Goal: Navigation & Orientation: Find specific page/section

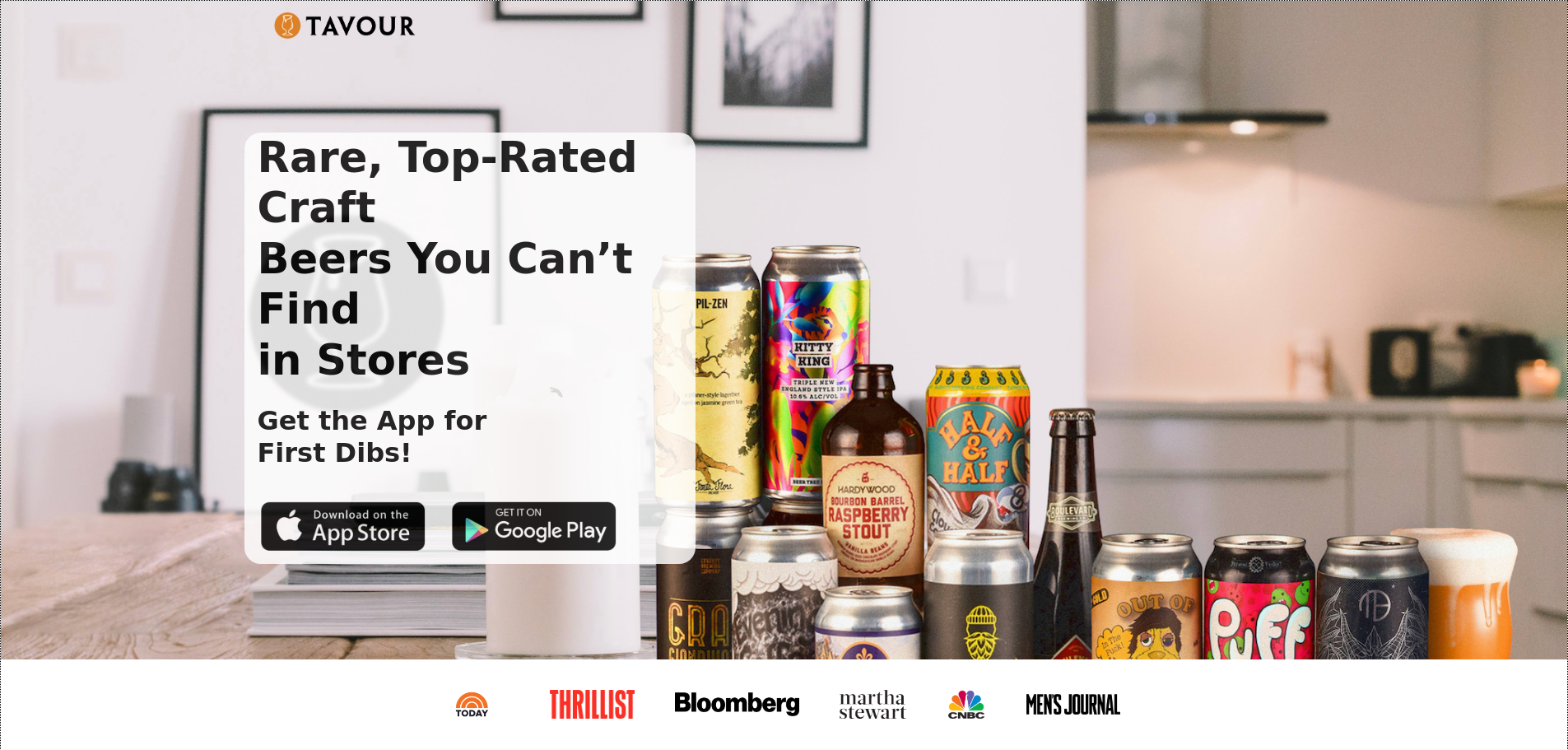
click at [1212, 728] on div at bounding box center [784, 704] width 1566 height 90
drag, startPoint x: 389, startPoint y: 333, endPoint x: 440, endPoint y: 370, distance: 63.0
click at [440, 370] on div "Rare, Top-Rated Craft Beers You Can’t Find in Stores Get the App for First Dibs!" at bounding box center [470, 348] width 452 height 432
click at [409, 405] on h1 "Get the App for First Dibs!" at bounding box center [365, 437] width 243 height 64
drag, startPoint x: 1171, startPoint y: 315, endPoint x: 1171, endPoint y: 327, distance: 12.0
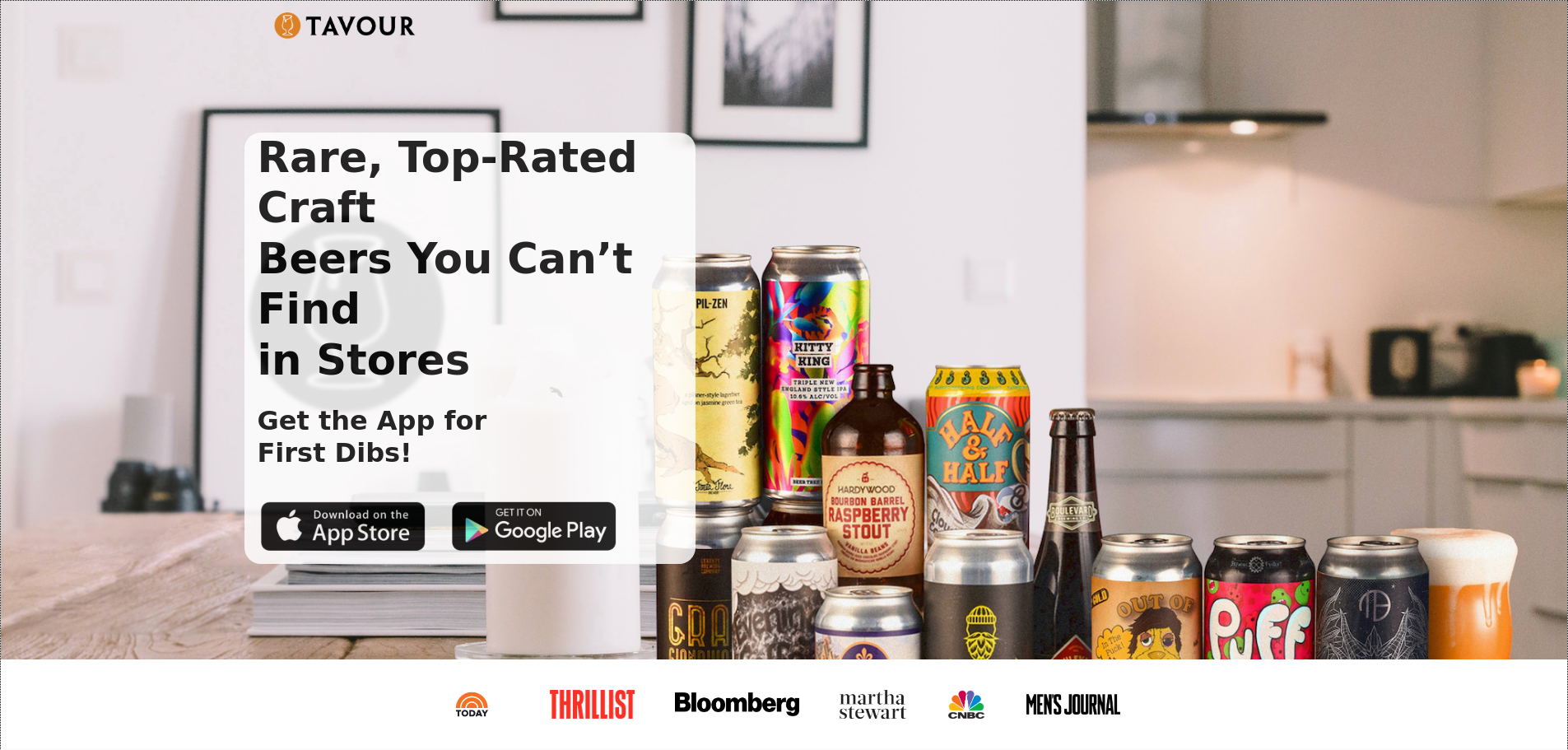
click at [1171, 315] on div "Rare, Top-Rated Craft Beers You Can’t Find in Stores Get the App for First Dibs!" at bounding box center [771, 348] width 1053 height 432
click at [857, 603] on div "Rare, Top-Rated Craft Beers You Can’t Find in Stores Get the App for First Dibs!" at bounding box center [784, 330] width 1566 height 659
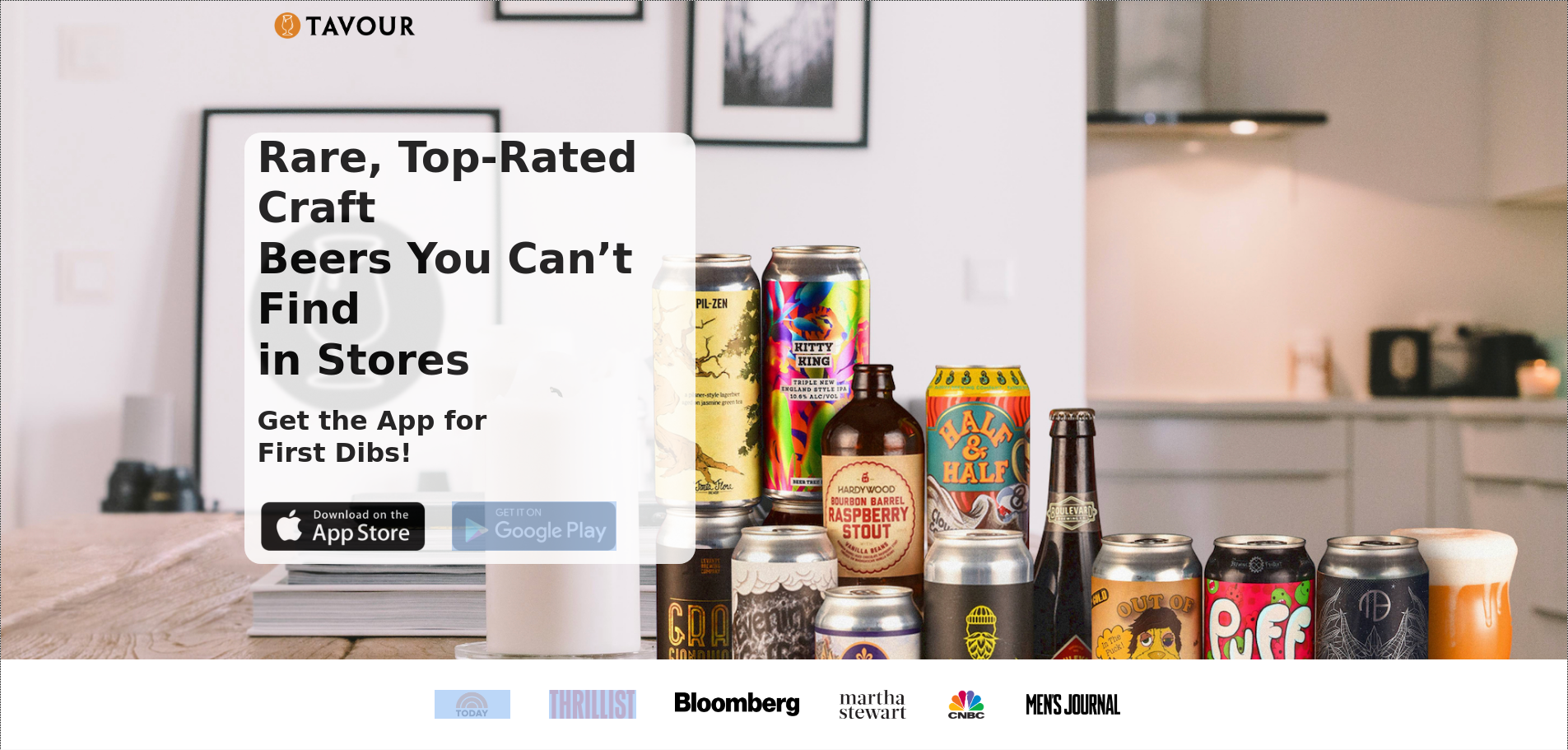
drag, startPoint x: 1502, startPoint y: 432, endPoint x: 596, endPoint y: 654, distance: 932.8
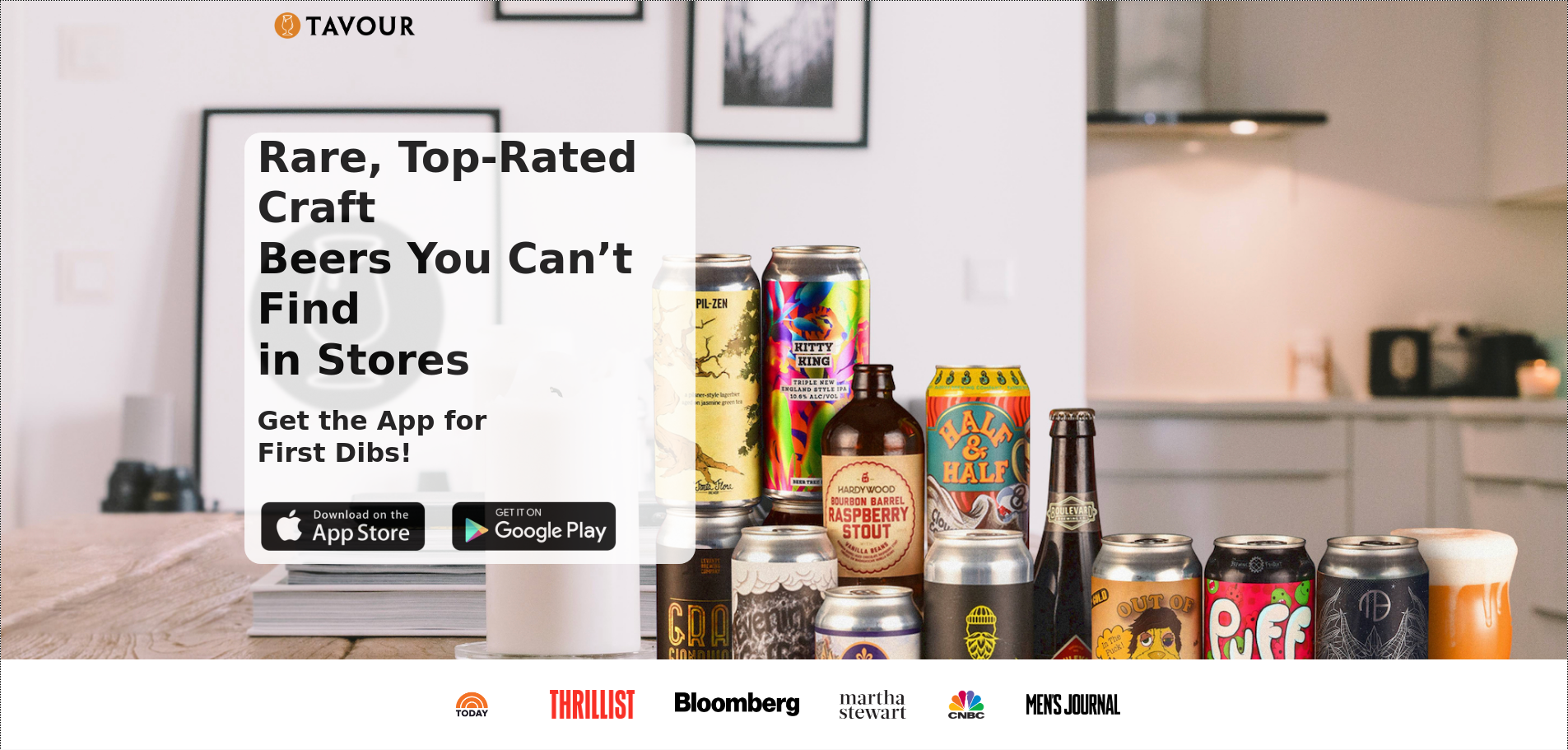
click at [583, 573] on div "Rare, Top-Rated Craft Beers You Can’t Find in Stores Get the App for First Dibs!" at bounding box center [784, 330] width 1566 height 659
drag, startPoint x: 245, startPoint y: 465, endPoint x: 1229, endPoint y: 337, distance: 992.3
click at [1230, 338] on div "Rare, Top-Rated Craft Beers You Can’t Find in Stores Get the App for First Dibs!" at bounding box center [784, 330] width 1566 height 659
click at [832, 242] on div "Rare, Top-Rated Craft Beers You Can’t Find in Stores Get the App for First Dibs!" at bounding box center [771, 348] width 1053 height 432
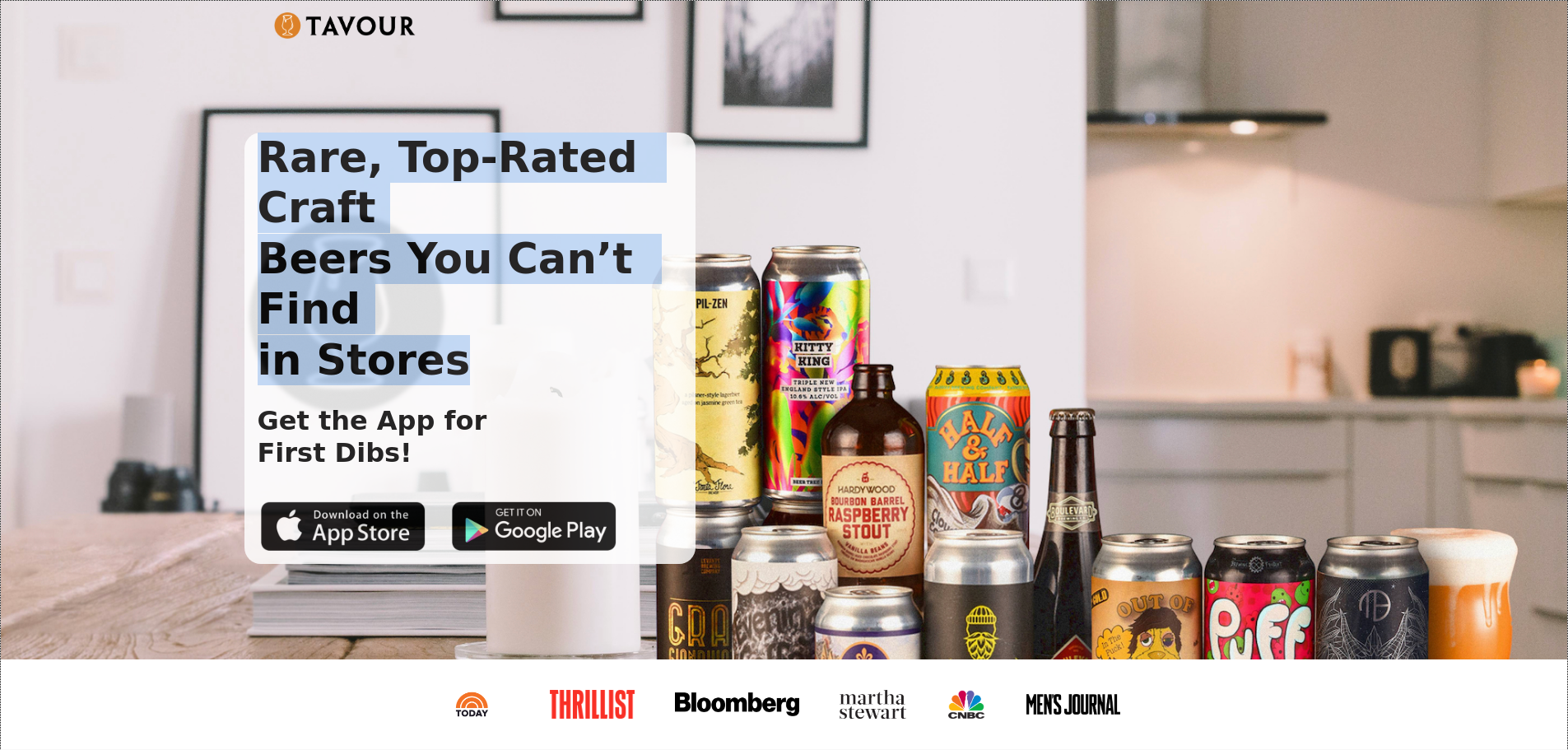
drag, startPoint x: 757, startPoint y: 105, endPoint x: 238, endPoint y: 118, distance: 519.2
click at [240, 120] on div "Rare, Top-Rated Craft Beers You Can’t Find in Stores Get the App for First Dibs!" at bounding box center [784, 330] width 1566 height 659
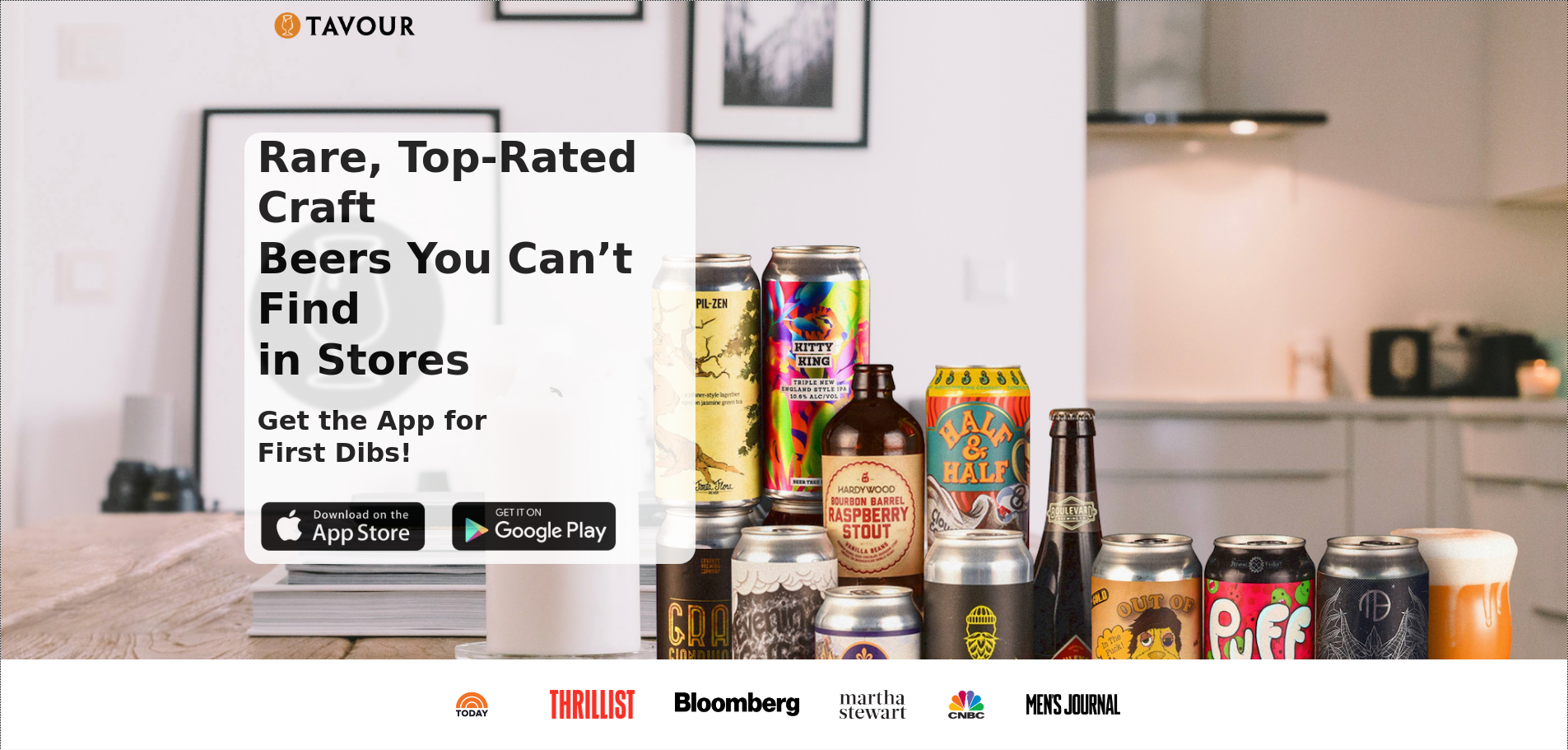
click at [217, 116] on div "Rare, Top-Rated Craft Beers You Can’t Find in Stores Get the App for First Dibs!" at bounding box center [784, 330] width 1566 height 659
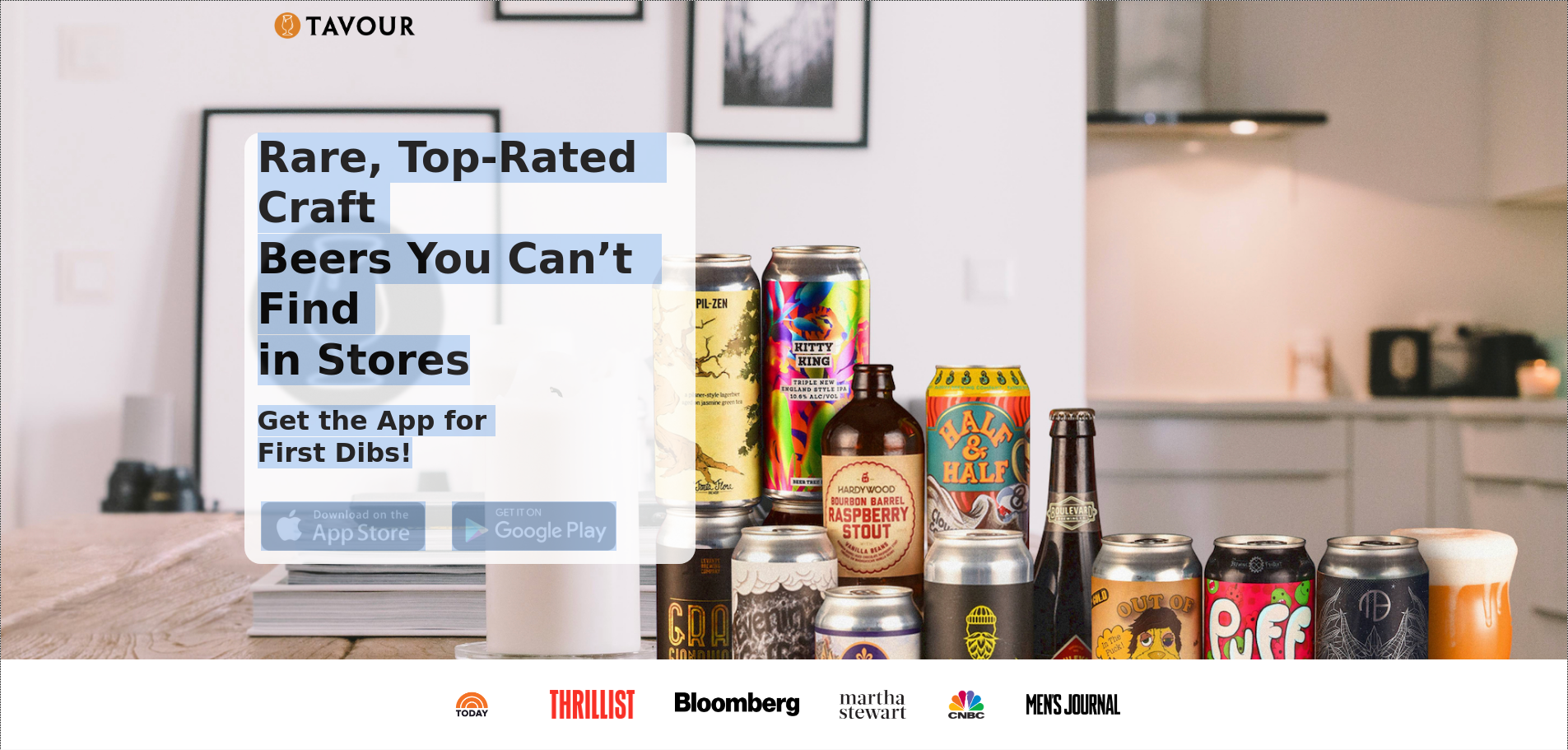
drag, startPoint x: 197, startPoint y: 94, endPoint x: 724, endPoint y: 451, distance: 636.5
click at [724, 451] on div "Rare, Top-Rated Craft Beers You Can’t Find in Stores Get the App for First Dibs!" at bounding box center [784, 330] width 1566 height 659
click at [724, 451] on div "Rare, Top-Rated Craft Beers You Can’t Find in Stores Get the App for First Dibs!" at bounding box center [771, 348] width 1053 height 432
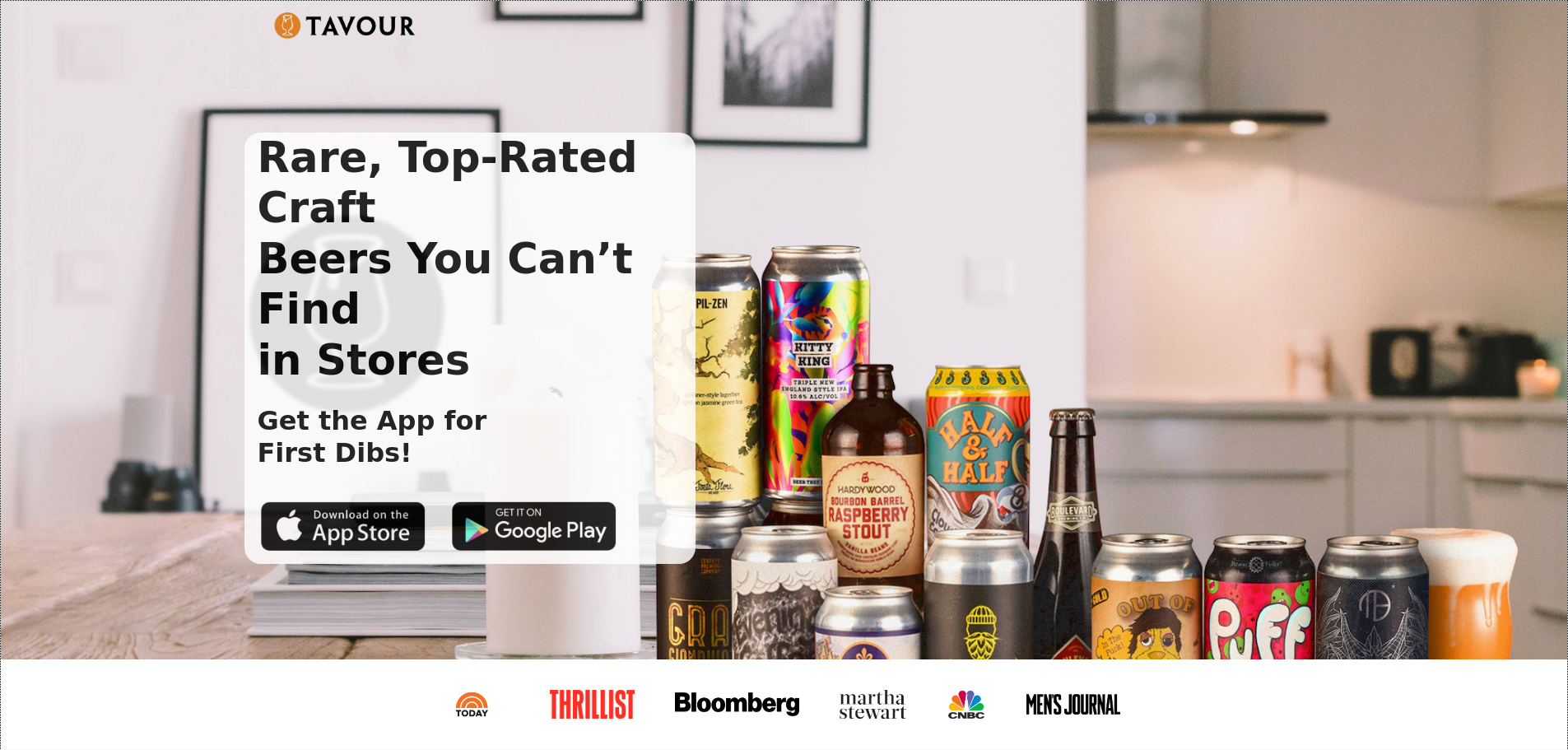
click at [731, 487] on div "Rare, Top-Rated Craft Beers You Can’t Find in Stores Get the App for First Dibs!" at bounding box center [784, 330] width 1566 height 659
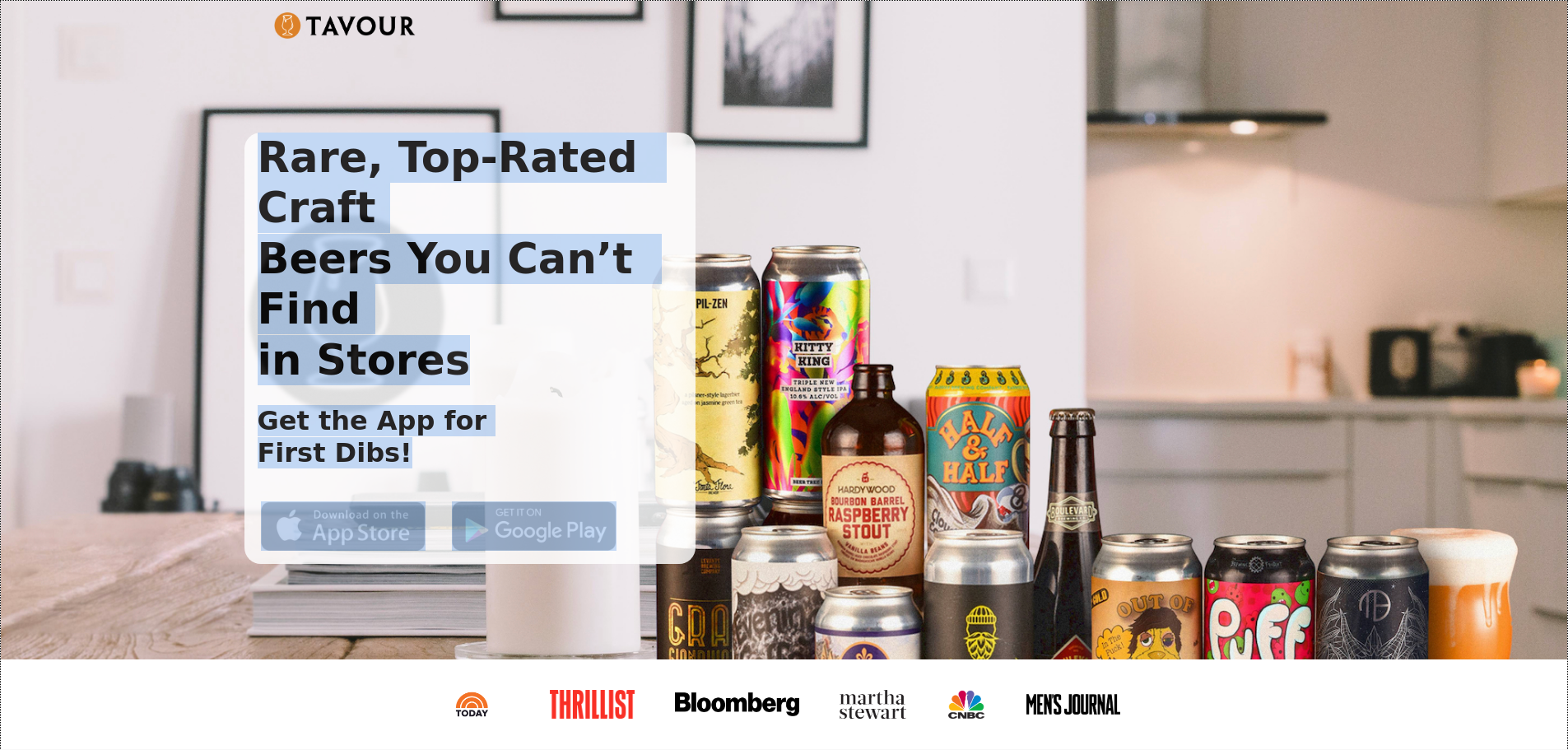
drag, startPoint x: 731, startPoint y: 487, endPoint x: 257, endPoint y: 137, distance: 589.2
click at [257, 137] on div "Rare, Top-Rated Craft Beers You Can’t Find in Stores Get the App for First Dibs!" at bounding box center [784, 330] width 1566 height 659
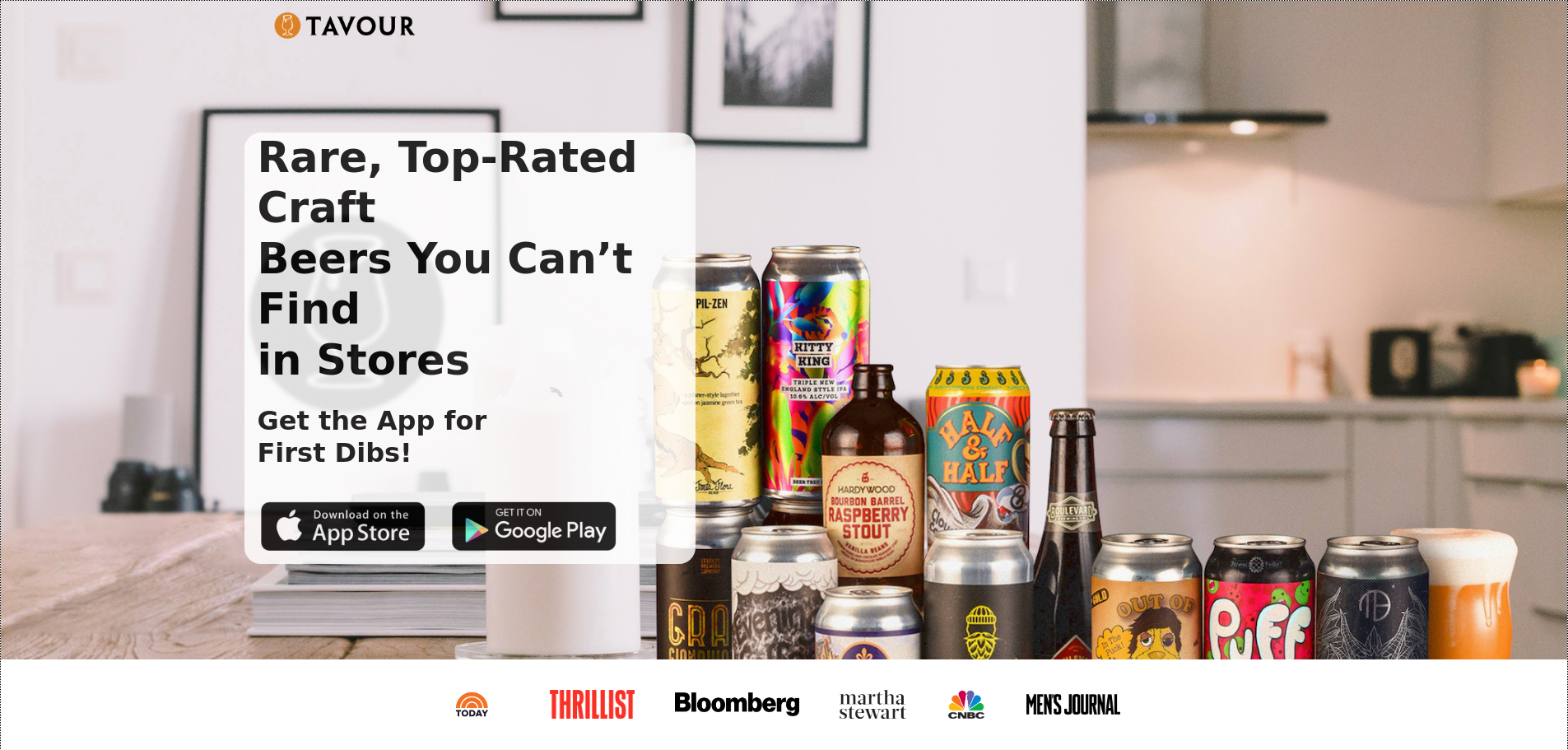
click at [231, 118] on div "Rare, Top-Rated Craft Beers You Can’t Find in Stores Get the App for First Dibs!" at bounding box center [784, 330] width 1566 height 659
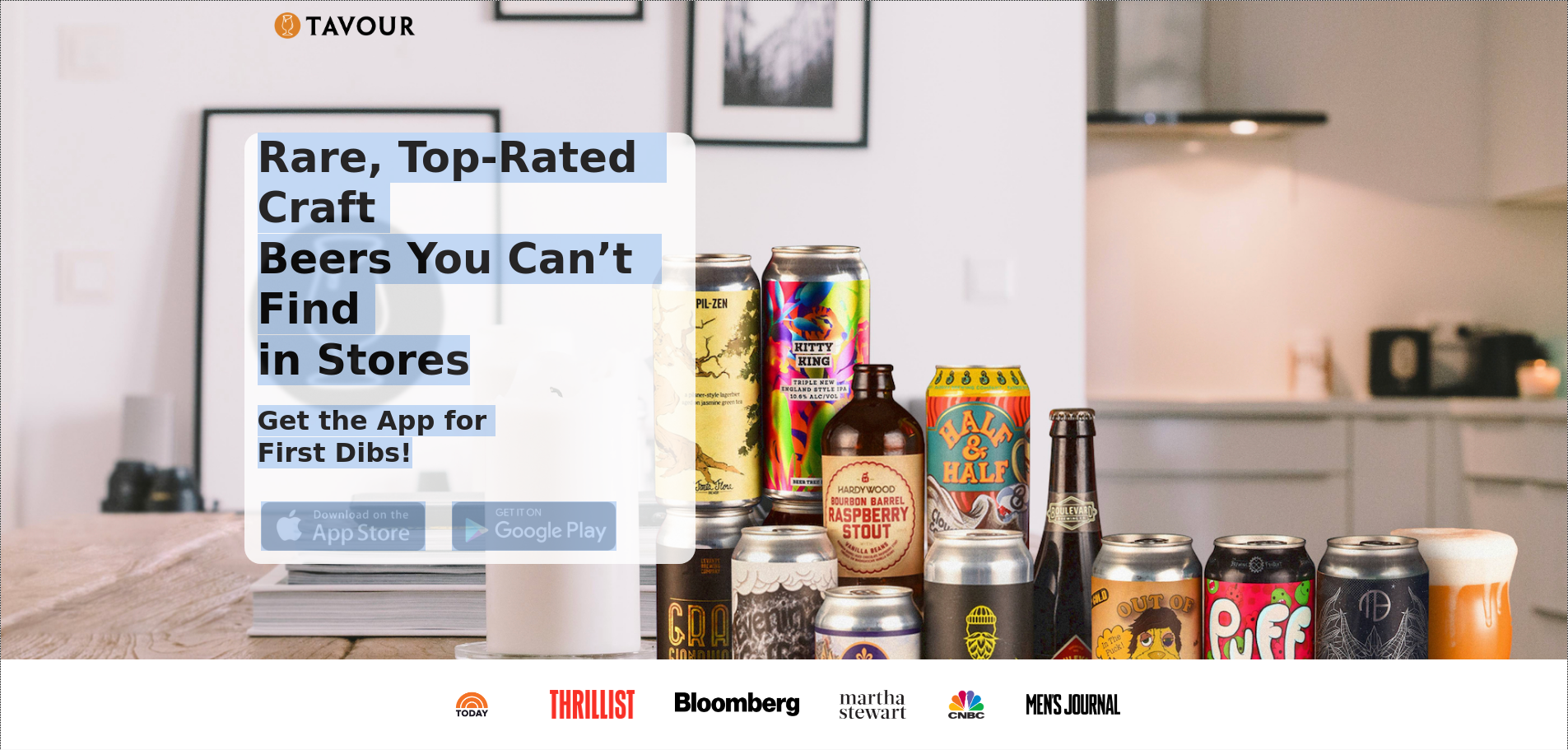
drag, startPoint x: 210, startPoint y: 101, endPoint x: 733, endPoint y: 479, distance: 645.3
click at [733, 479] on div "Rare, Top-Rated Craft Beers You Can’t Find in Stores Get the App for First Dibs!" at bounding box center [784, 330] width 1566 height 659
click at [726, 493] on div "Rare, Top-Rated Craft Beers You Can’t Find in Stores Get the App for First Dibs!" at bounding box center [784, 330] width 1566 height 659
click at [330, 175] on h1 "Rare, Top-Rated Craft Beers You Can’t Find in Stores" at bounding box center [470, 258] width 452 height 253
drag, startPoint x: 254, startPoint y: 127, endPoint x: 691, endPoint y: 434, distance: 534.1
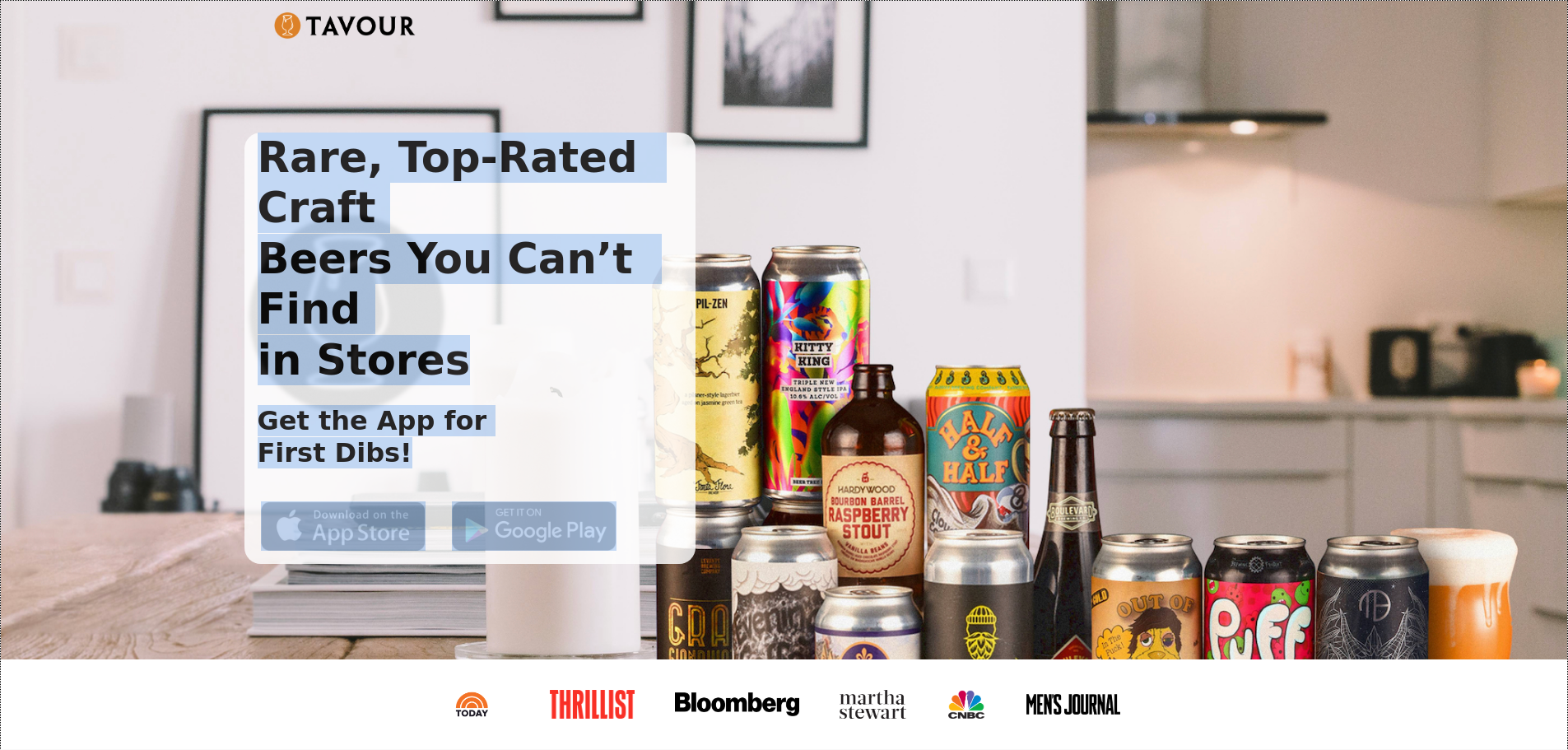
click at [691, 434] on div "Rare, Top-Rated Craft Beers You Can’t Find in Stores Get the App for First Dibs!" at bounding box center [771, 316] width 1053 height 498
click at [862, 561] on div "Rare, Top-Rated Craft Beers You Can’t Find in Stores Get the App for First Dibs!" at bounding box center [784, 330] width 1566 height 659
click at [734, 482] on div "Rare, Top-Rated Craft Beers You Can’t Find in Stores Get the App for First Dibs!" at bounding box center [784, 330] width 1566 height 659
drag, startPoint x: 717, startPoint y: 474, endPoint x: 247, endPoint y: 132, distance: 581.3
click at [247, 132] on div "Rare, Top-Rated Craft Beers You Can’t Find in Stores Get the App for First Dibs!" at bounding box center [784, 330] width 1566 height 659
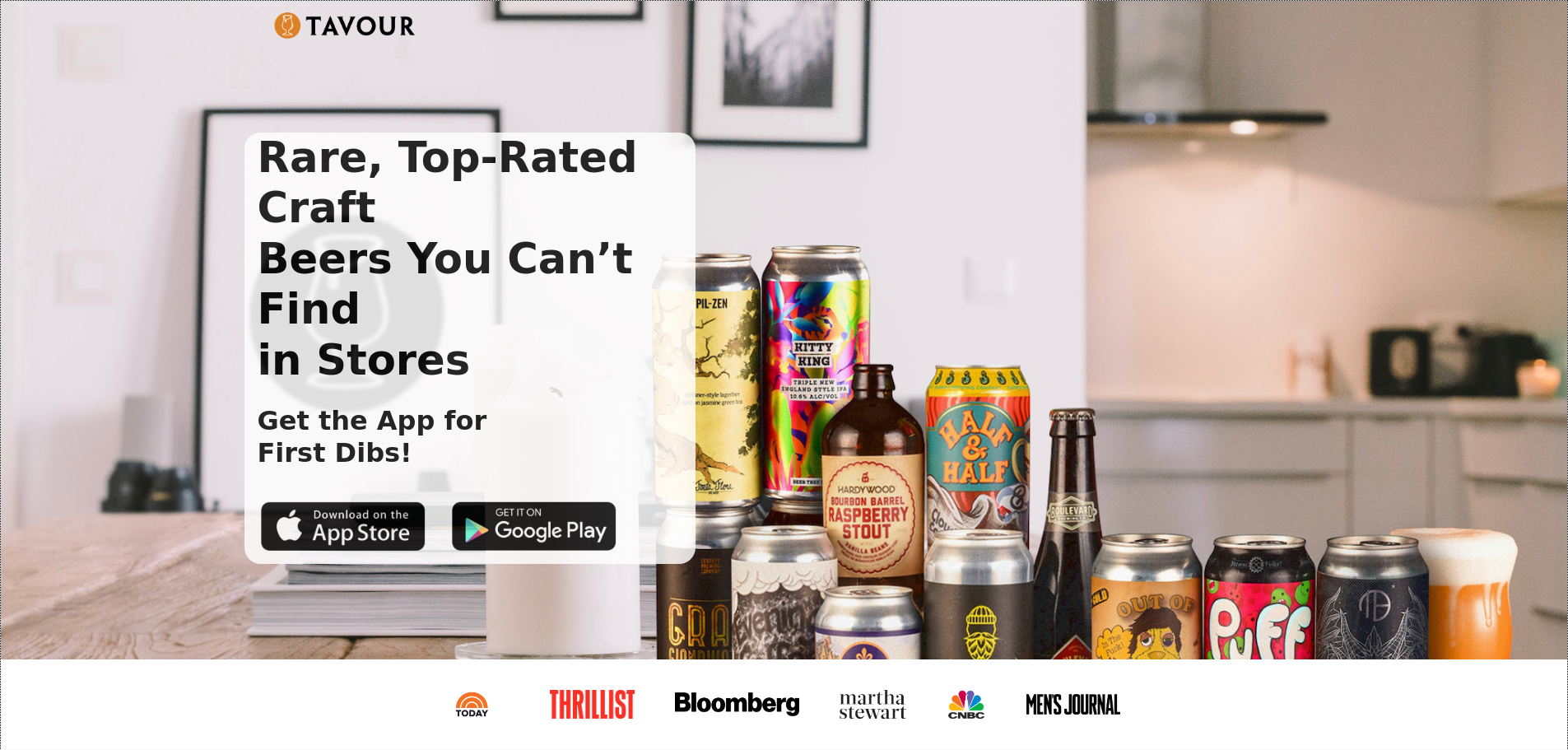
click at [221, 125] on div "Rare, Top-Rated Craft Beers You Can’t Find in Stores Get the App for First Dibs!" at bounding box center [784, 330] width 1566 height 659
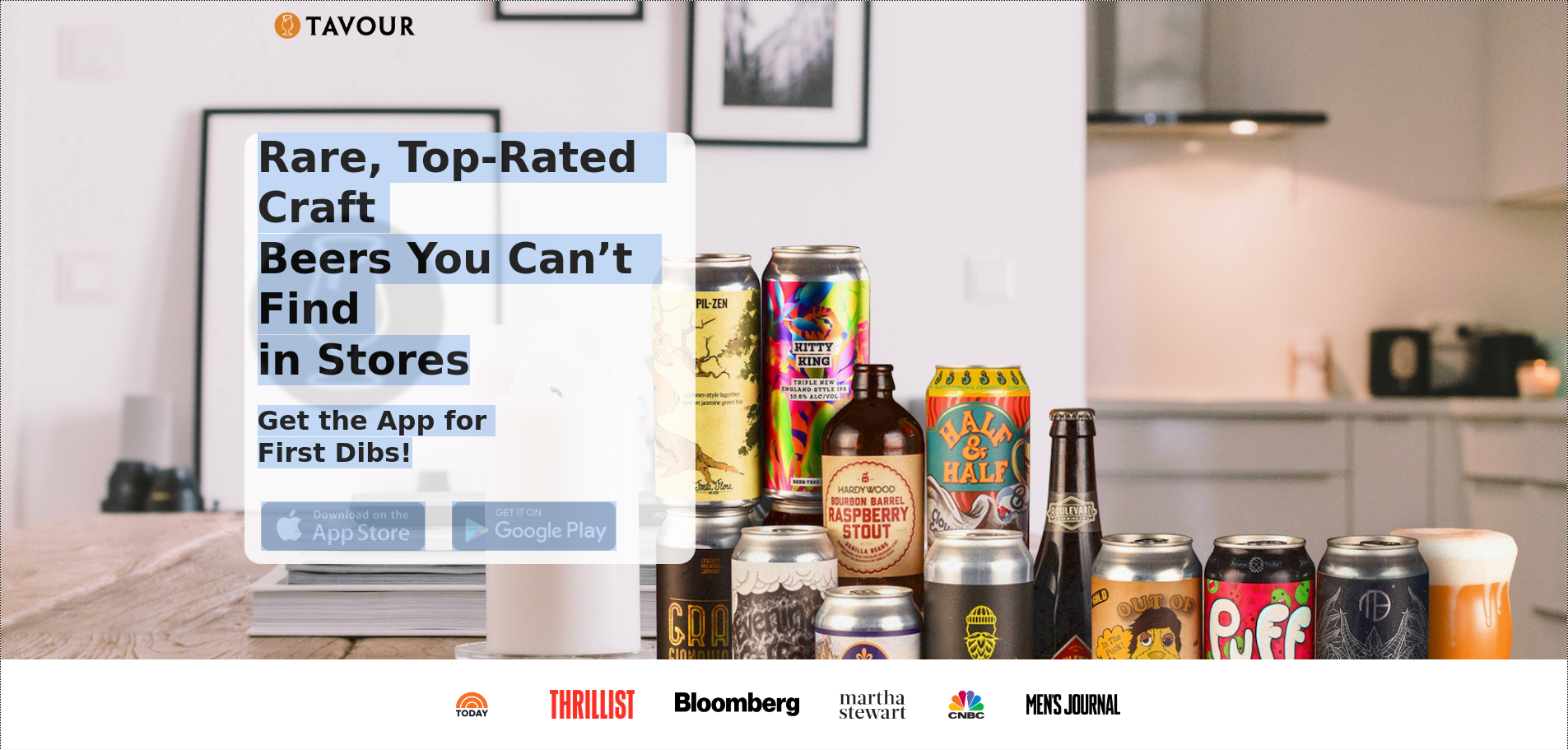
drag, startPoint x: 222, startPoint y: 117, endPoint x: 699, endPoint y: 447, distance: 580.0
click at [699, 447] on div "Rare, Top-Rated Craft Beers You Can’t Find in Stores Get the App for First Dibs!" at bounding box center [784, 330] width 1566 height 659
click at [699, 447] on div "Rare, Top-Rated Craft Beers You Can’t Find in Stores Get the App for First Dibs!" at bounding box center [771, 348] width 1053 height 432
drag, startPoint x: 701, startPoint y: 463, endPoint x: 245, endPoint y: 132, distance: 563.5
click at [249, 134] on div "Rare, Top-Rated Craft Beers You Can’t Find in Stores Get the App for First Dibs!" at bounding box center [771, 348] width 1053 height 432
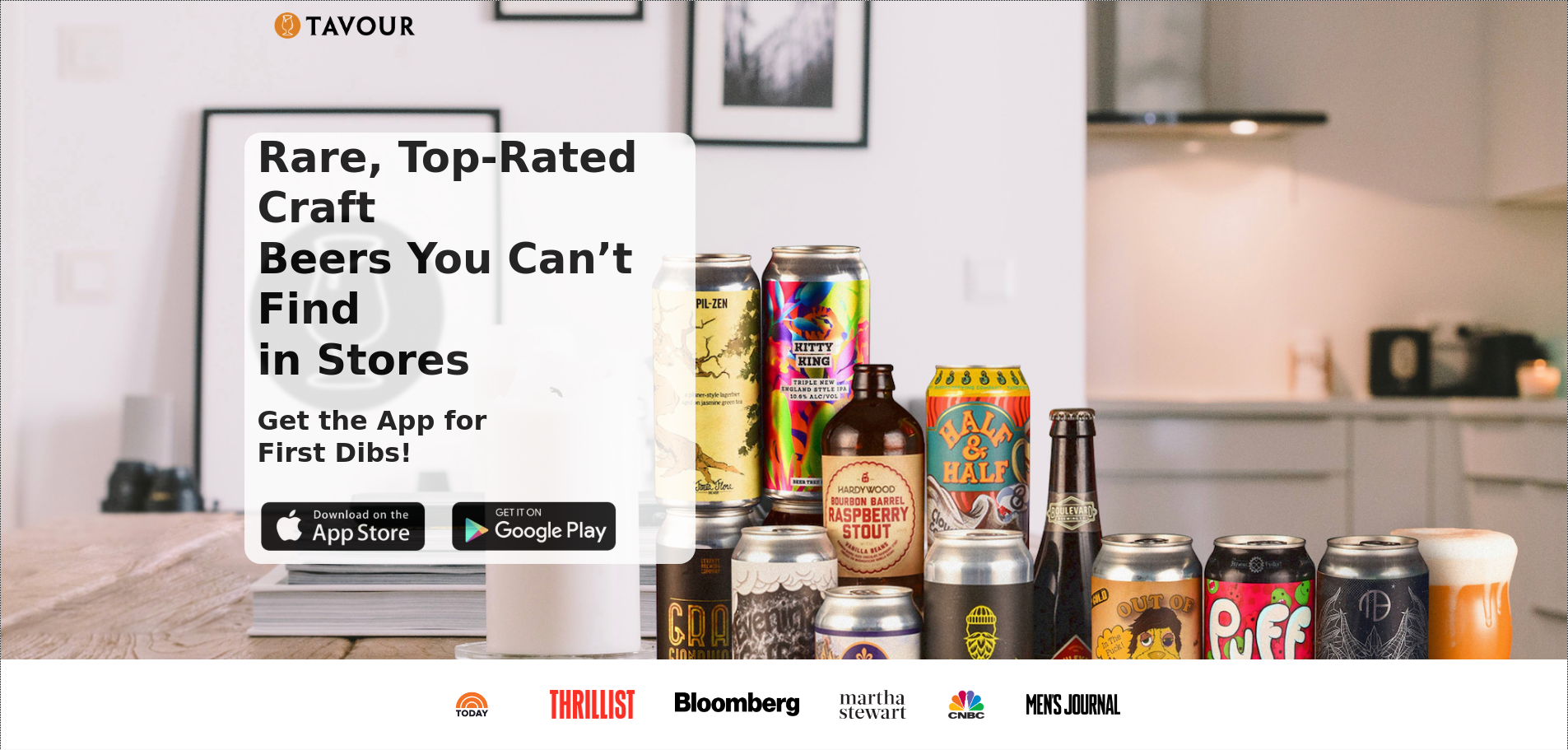
click at [240, 131] on div "Rare, Top-Rated Craft Beers You Can’t Find in Stores Get the App for First Dibs!" at bounding box center [784, 330] width 1566 height 659
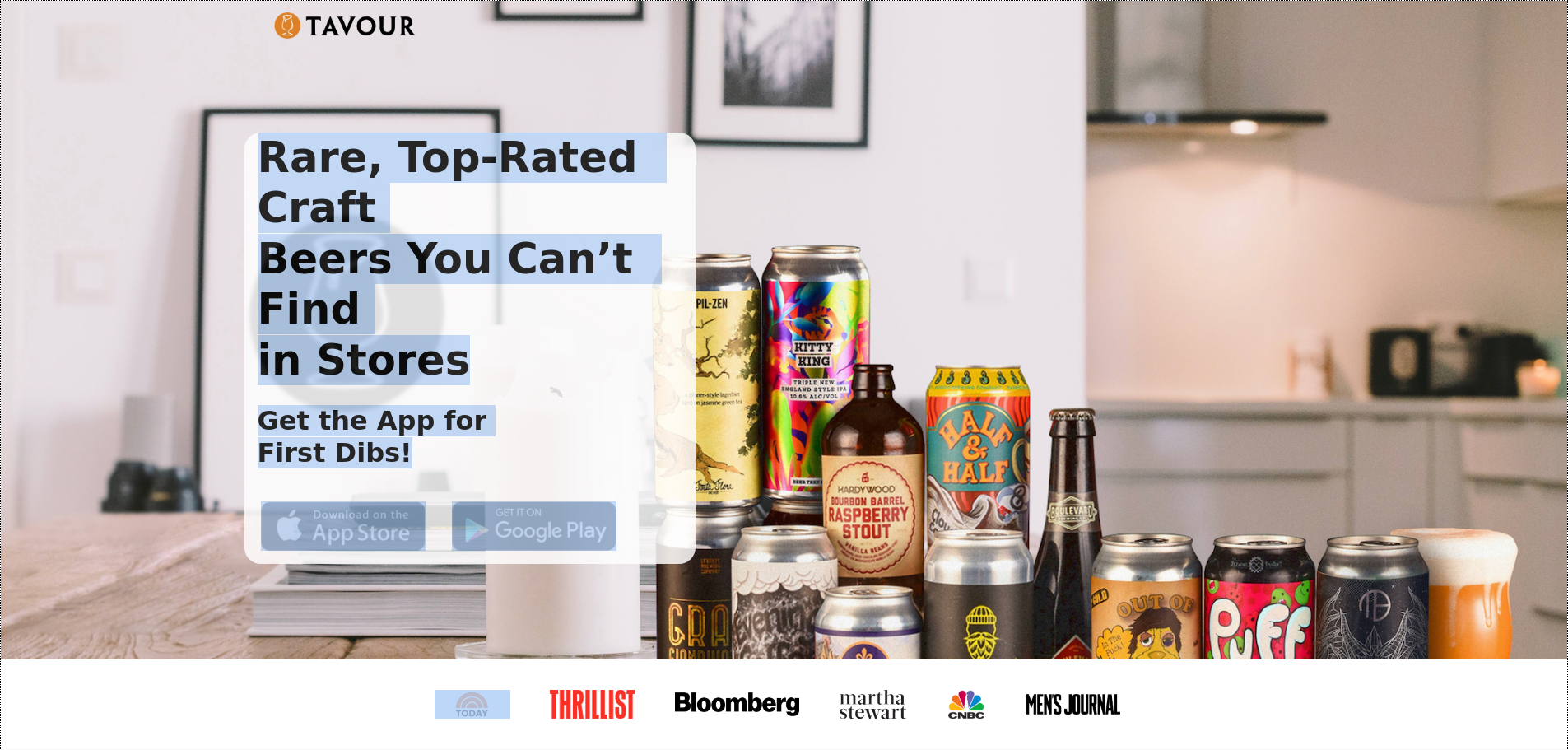
drag, startPoint x: 239, startPoint y: 131, endPoint x: 654, endPoint y: 439, distance: 516.8
click at [654, 439] on div "Rare, Top-Rated Craft Beers You Can’t Find in Stores Get the App for First Dibs!" at bounding box center [784, 330] width 1566 height 659
click at [723, 433] on div "Rare, Top-Rated Craft Beers You Can’t Find in Stores Get the App for First Dibs!" at bounding box center [771, 348] width 1053 height 432
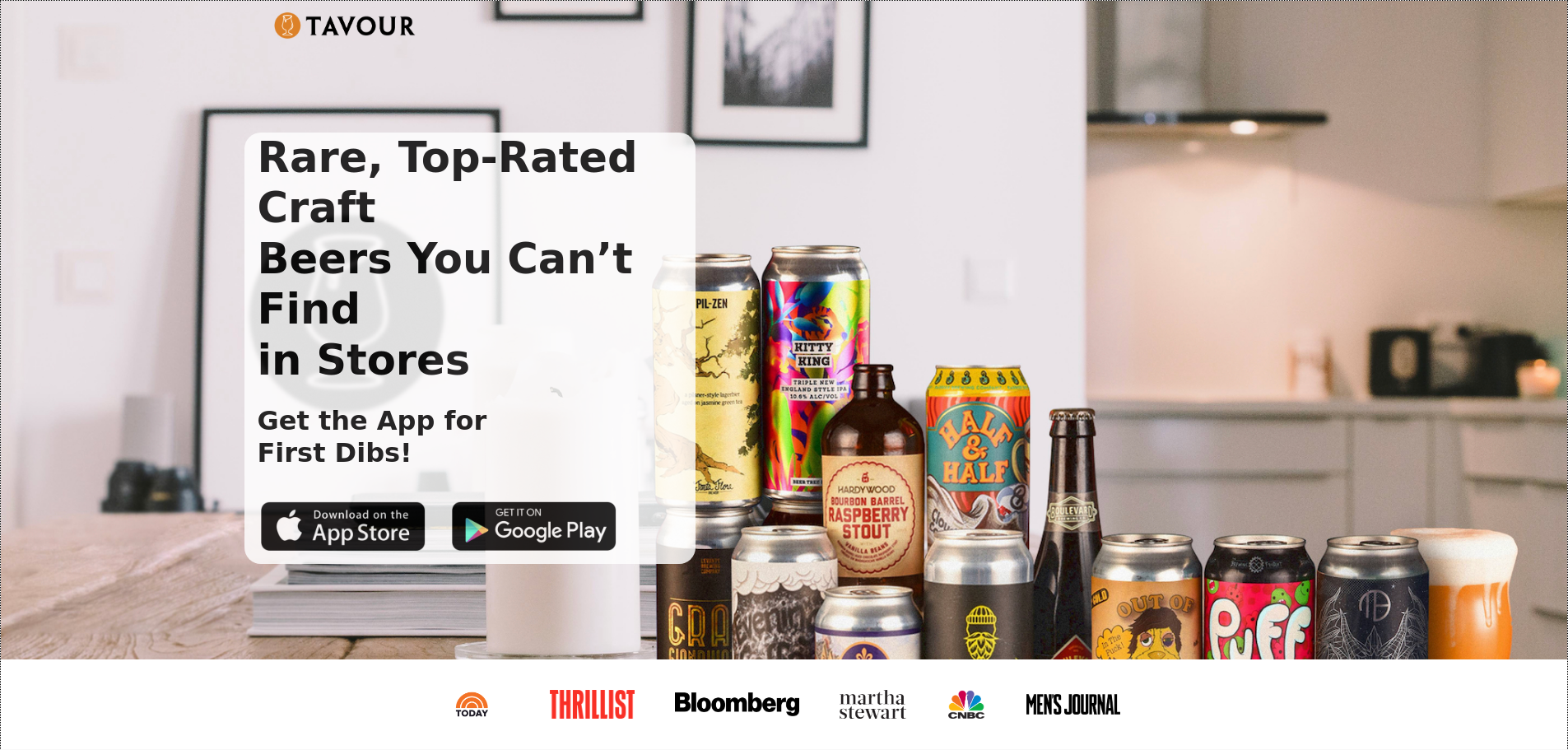
drag, startPoint x: 704, startPoint y: 452, endPoint x: 631, endPoint y: 406, distance: 86.3
click at [631, 406] on div "Rare, Top-Rated Craft Beers You Can’t Find in Stores Get the App for First Dibs!" at bounding box center [771, 348] width 1053 height 432
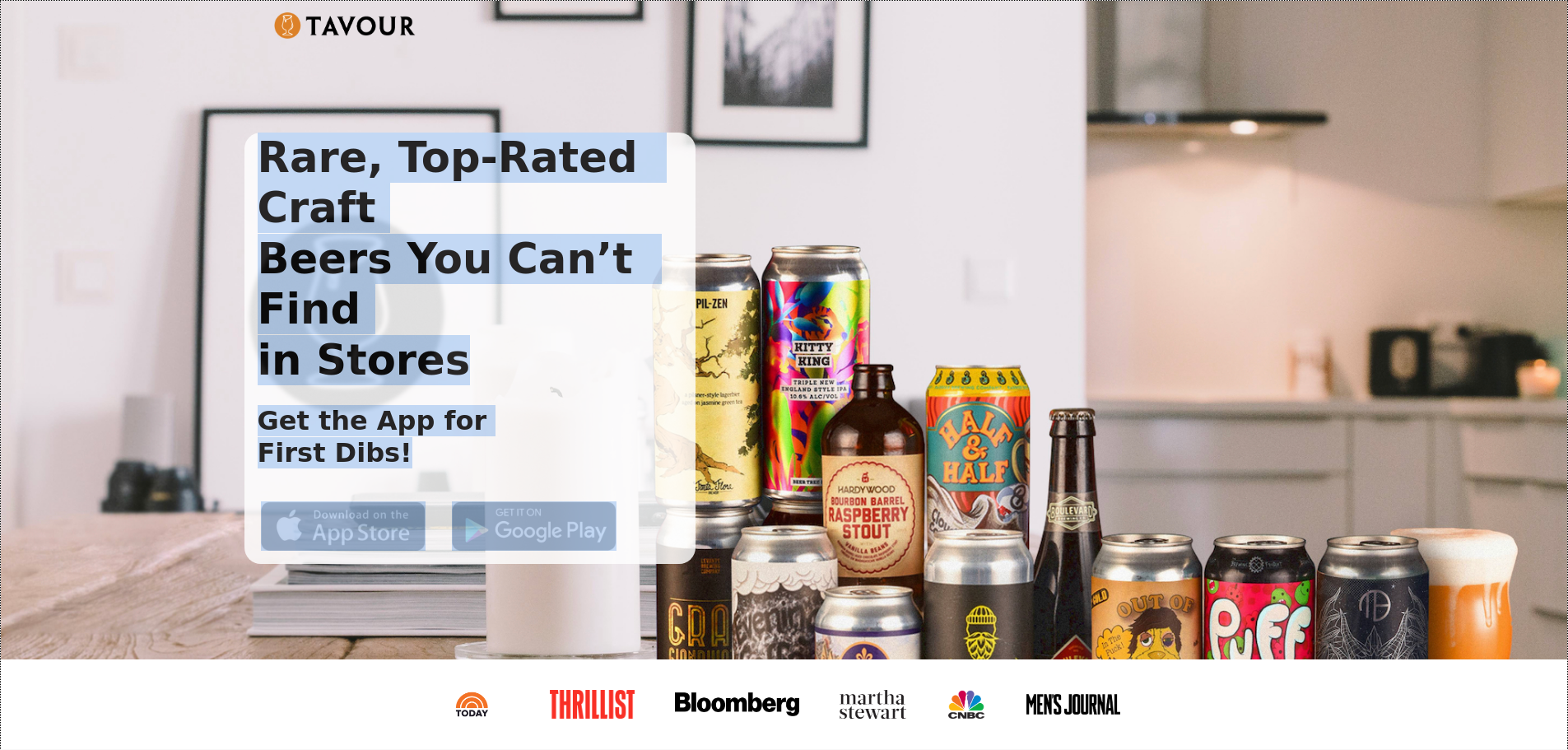
drag, startPoint x: 232, startPoint y: 118, endPoint x: 706, endPoint y: 449, distance: 578.1
click at [706, 449] on div "Rare, Top-Rated Craft Beers You Can’t Find in Stores Get the App for First Dibs!" at bounding box center [784, 330] width 1566 height 659
click at [714, 460] on div "Rare, Top-Rated Craft Beers You Can’t Find in Stores Get the App for First Dibs!" at bounding box center [771, 348] width 1053 height 432
drag, startPoint x: 237, startPoint y: 134, endPoint x: 691, endPoint y: 432, distance: 543.1
click at [691, 432] on div "Rare, Top-Rated Craft Beers You Can’t Find in Stores Get the App for First Dibs!" at bounding box center [784, 330] width 1566 height 659
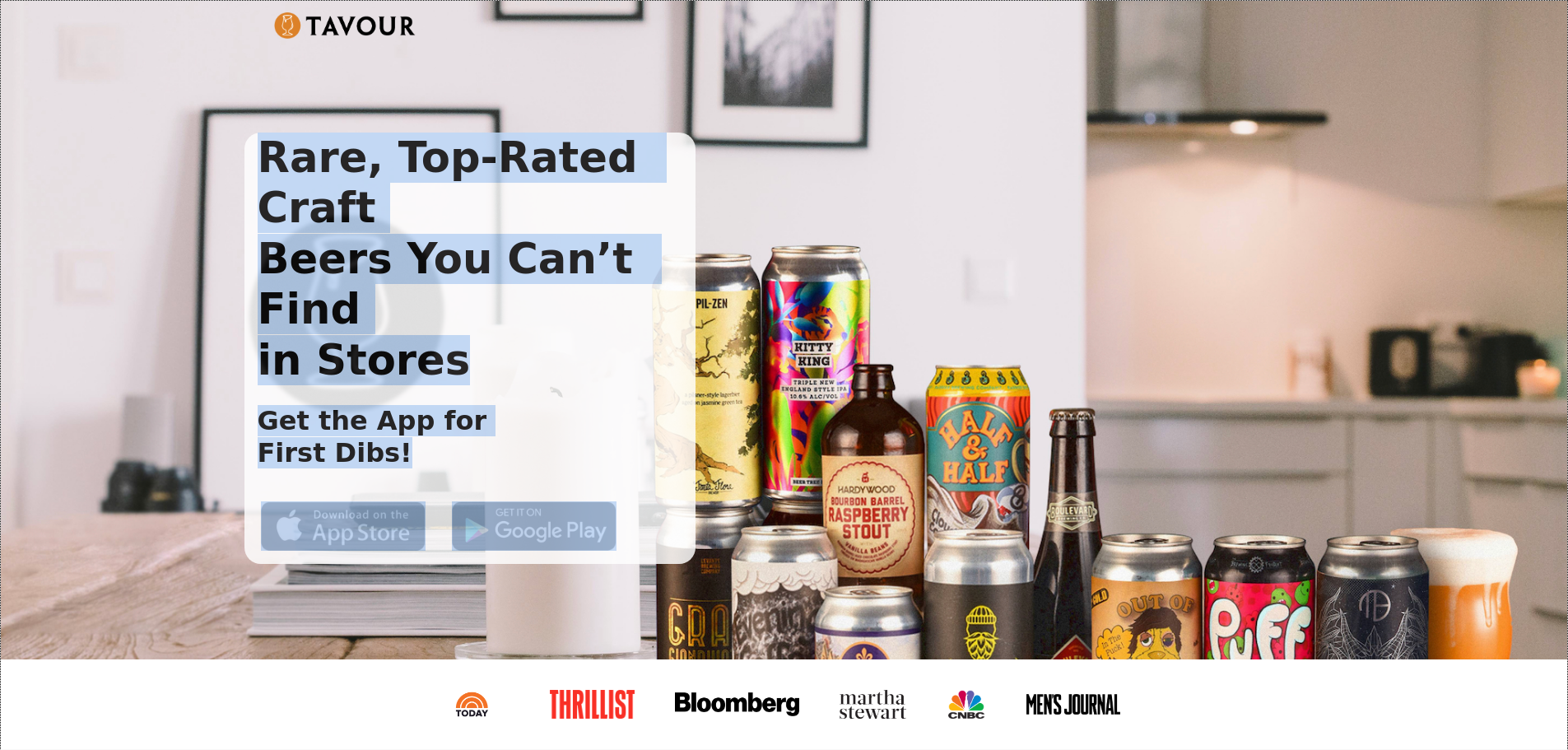
click at [695, 460] on div "Rare, Top-Rated Craft Beers You Can’t Find in Stores Get the App for First Dibs!" at bounding box center [771, 348] width 1053 height 432
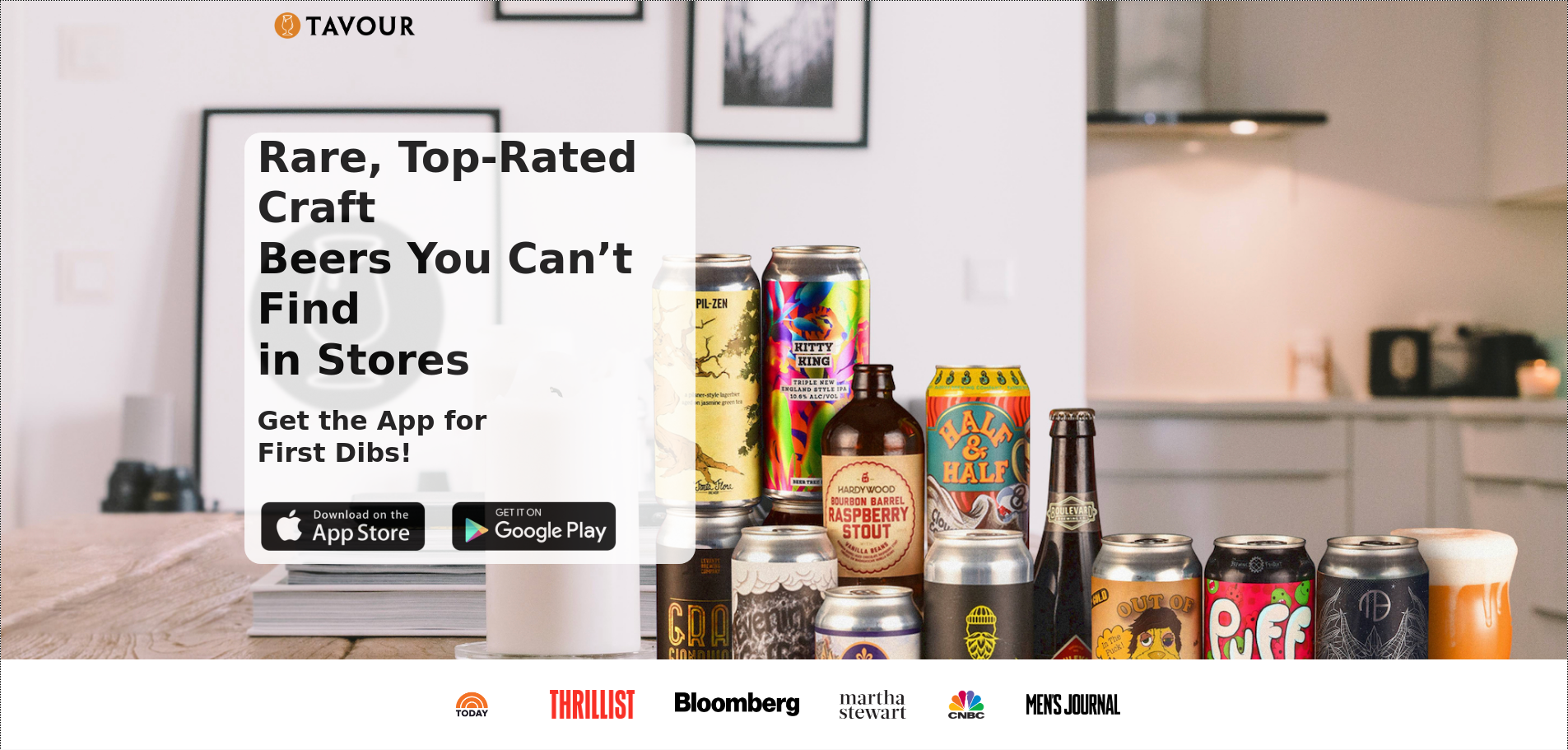
click at [1282, 331] on div "Rare, Top-Rated Craft Beers You Can’t Find in Stores Get the App for First Dibs!" at bounding box center [771, 348] width 1053 height 432
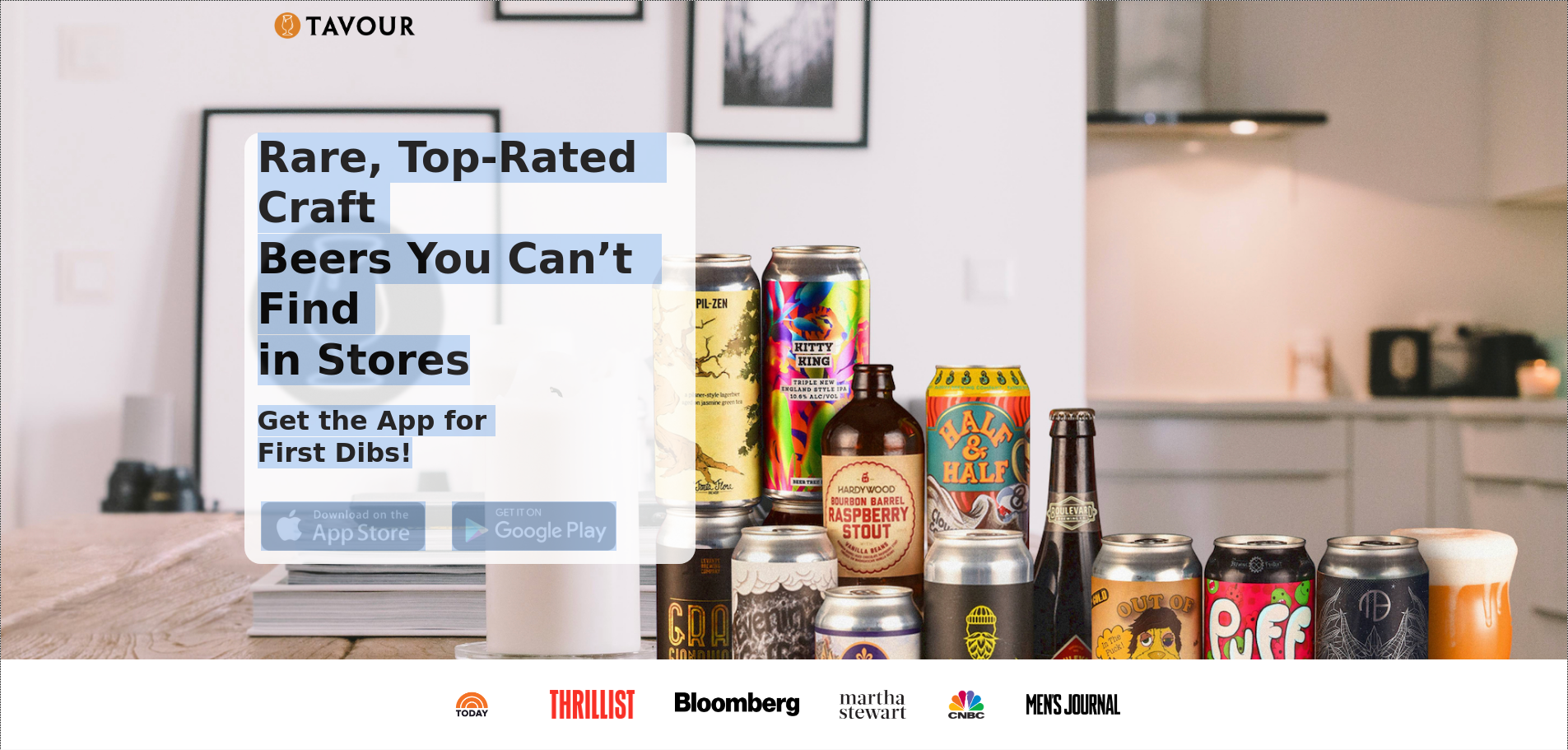
drag, startPoint x: 222, startPoint y: 110, endPoint x: 665, endPoint y: 439, distance: 551.8
click at [665, 439] on div "Rare, Top-Rated Craft Beers You Can’t Find in Stores Get the App for First Dibs!" at bounding box center [784, 330] width 1566 height 659
click at [713, 453] on div "Rare, Top-Rated Craft Beers You Can’t Find in Stores Get the App for First Dibs!" at bounding box center [771, 348] width 1053 height 432
